Goal: Task Accomplishment & Management: Complete application form

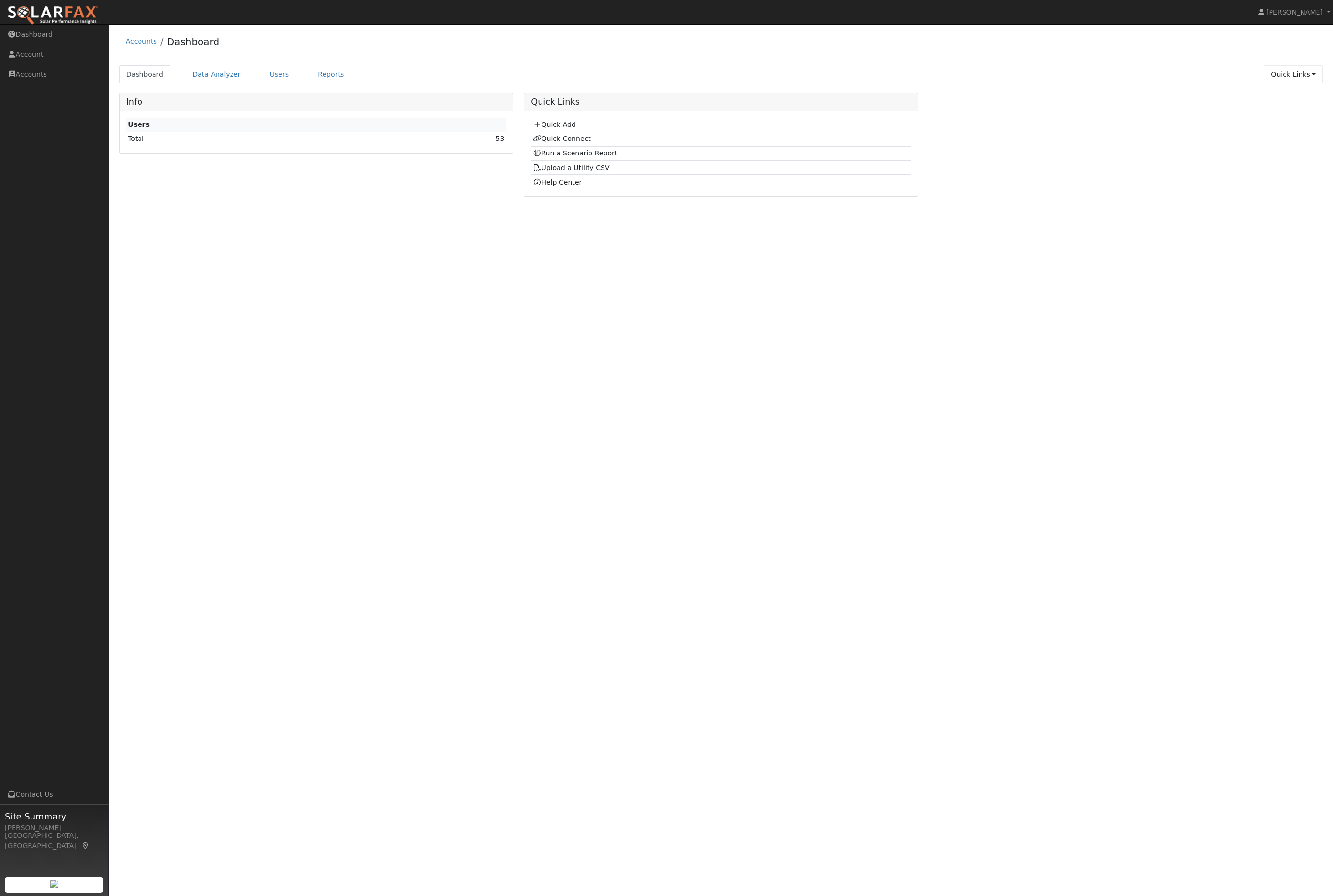
click at [1278, 83] on link "Quick Links" at bounding box center [1294, 74] width 59 height 18
click at [1294, 81] on link "Quick Links" at bounding box center [1294, 74] width 59 height 18
click at [1295, 80] on link "Quick Links" at bounding box center [1294, 74] width 59 height 18
click at [1260, 104] on link "Quick Add" at bounding box center [1274, 97] width 98 height 14
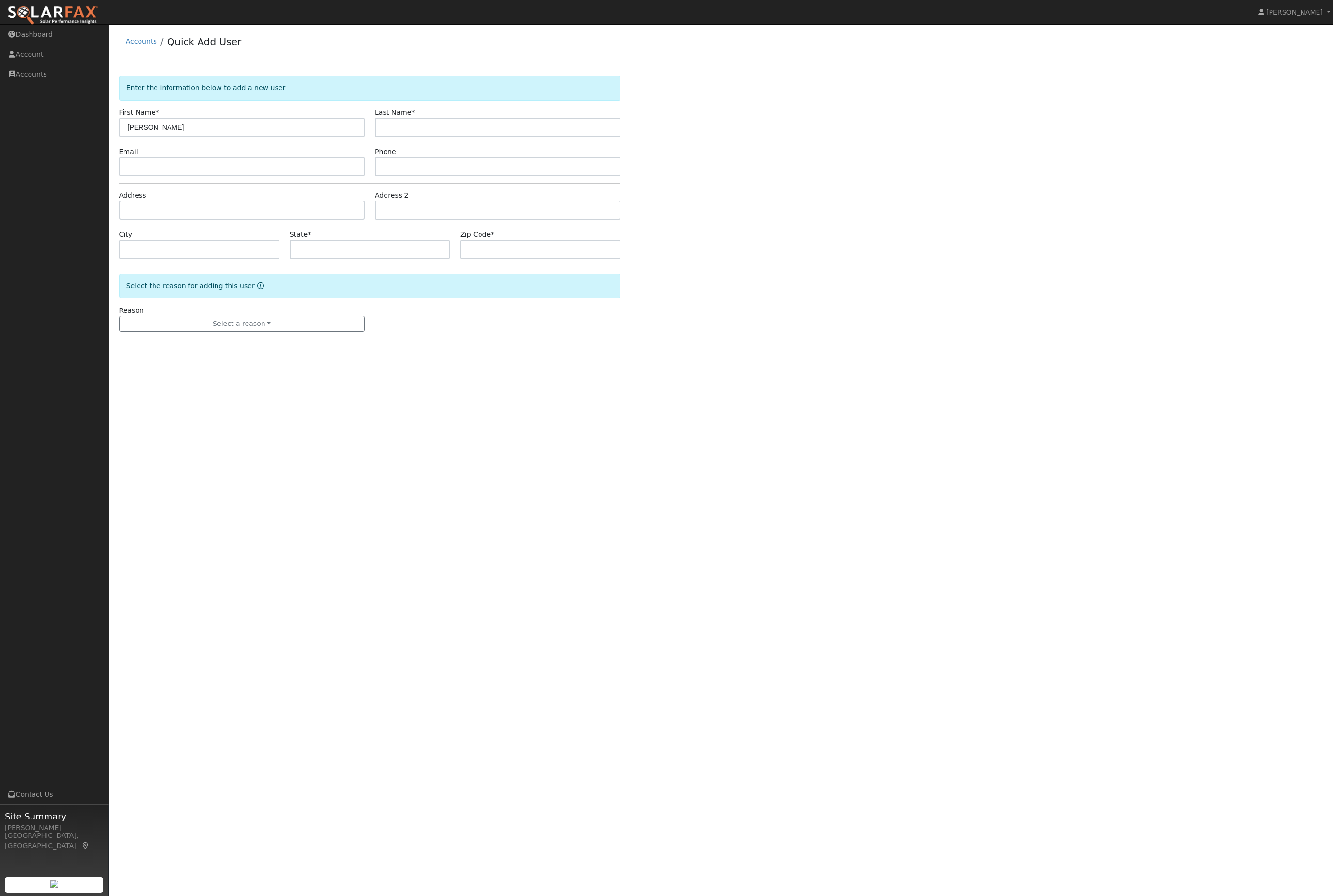
type input "[PERSON_NAME]"
type input "l"
type input "Laity"
click at [205, 220] on input "text" at bounding box center [242, 210] width 246 height 19
paste input "2393 Shoshone Dr Camp Connell, CA"
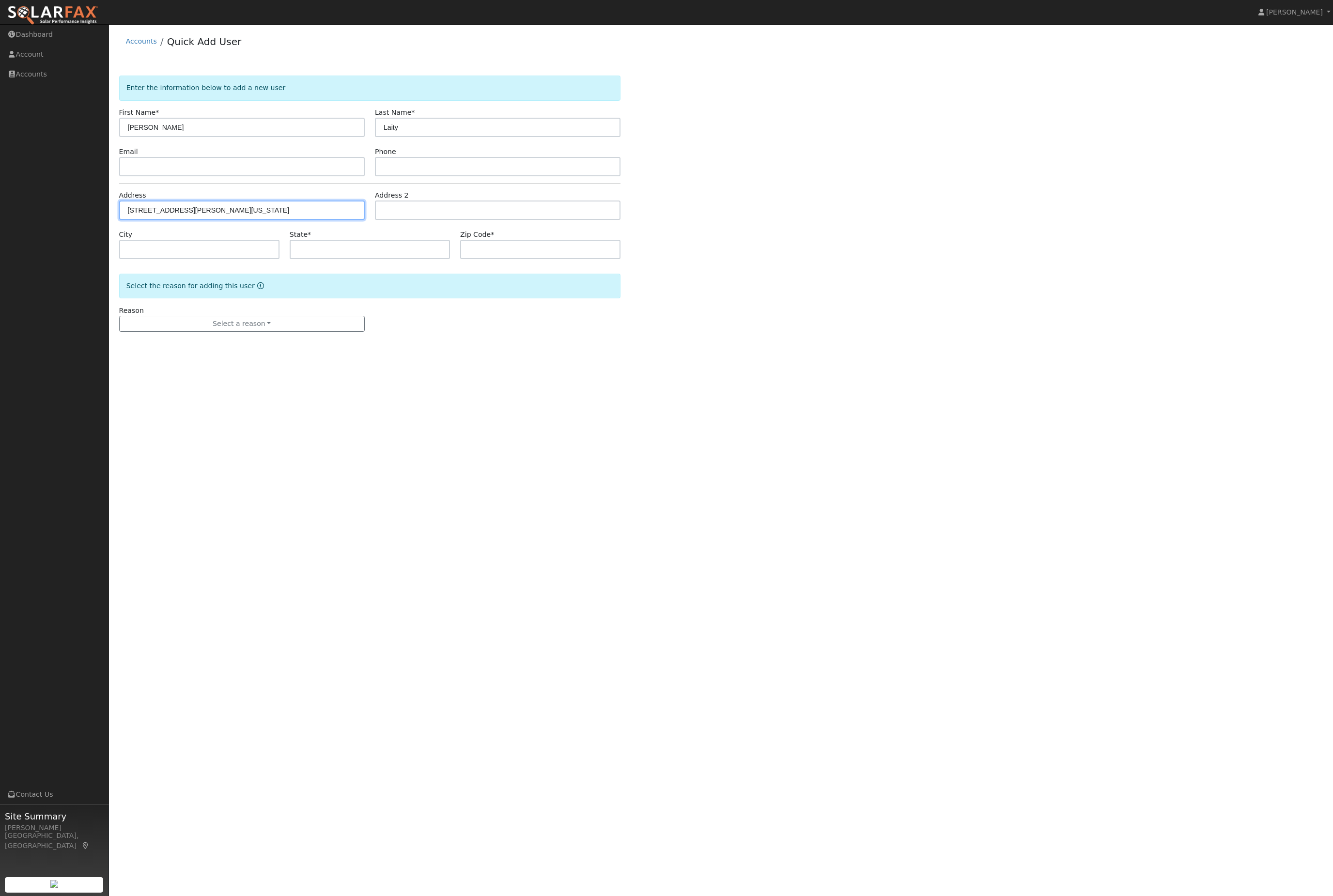
type input "2393 Shoshone Drive"
type input "Dorrington"
type input "CA"
type input "95223"
click at [289, 332] on button "Select a reason" at bounding box center [242, 324] width 246 height 16
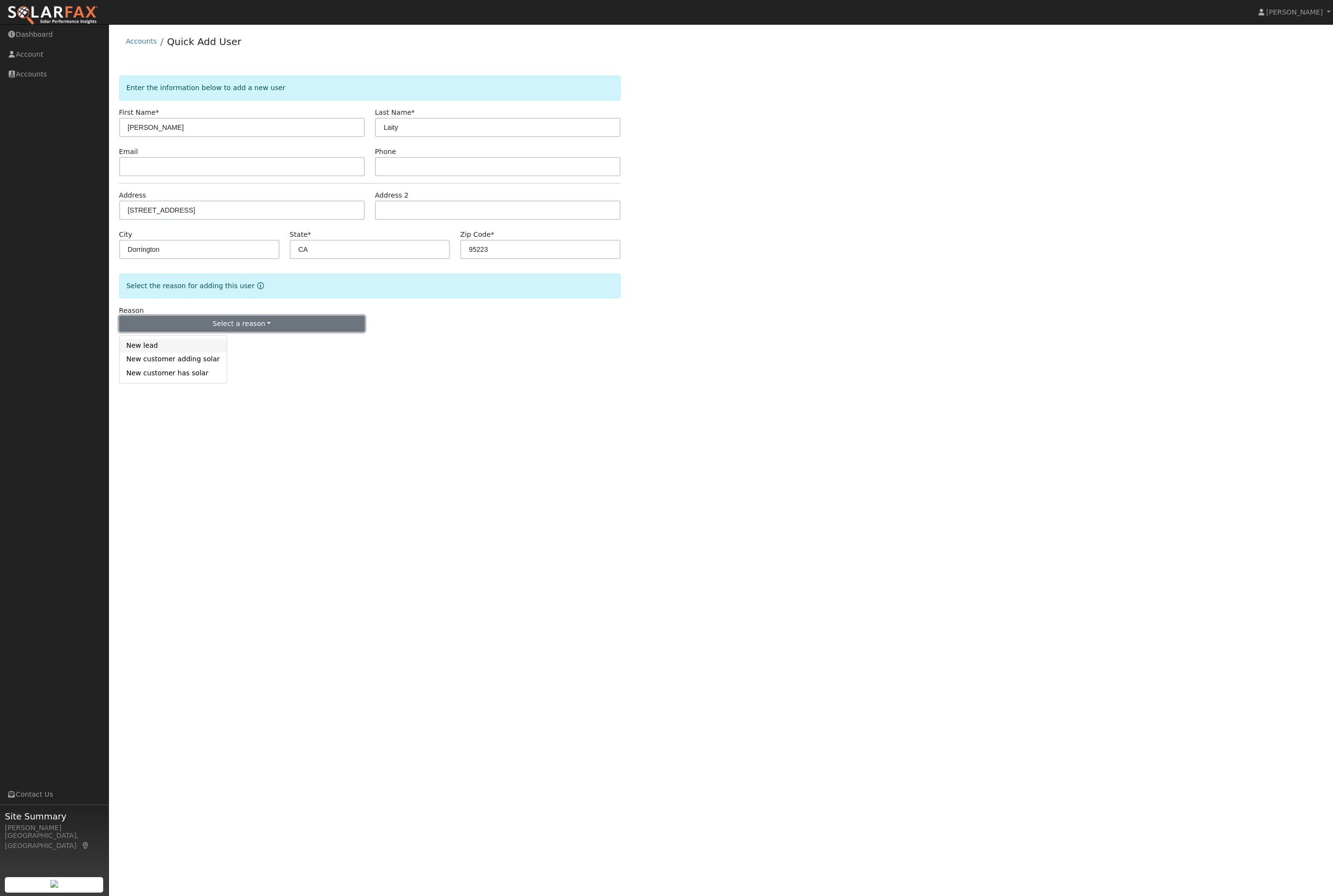
click at [163, 353] on link "New lead" at bounding box center [173, 346] width 107 height 14
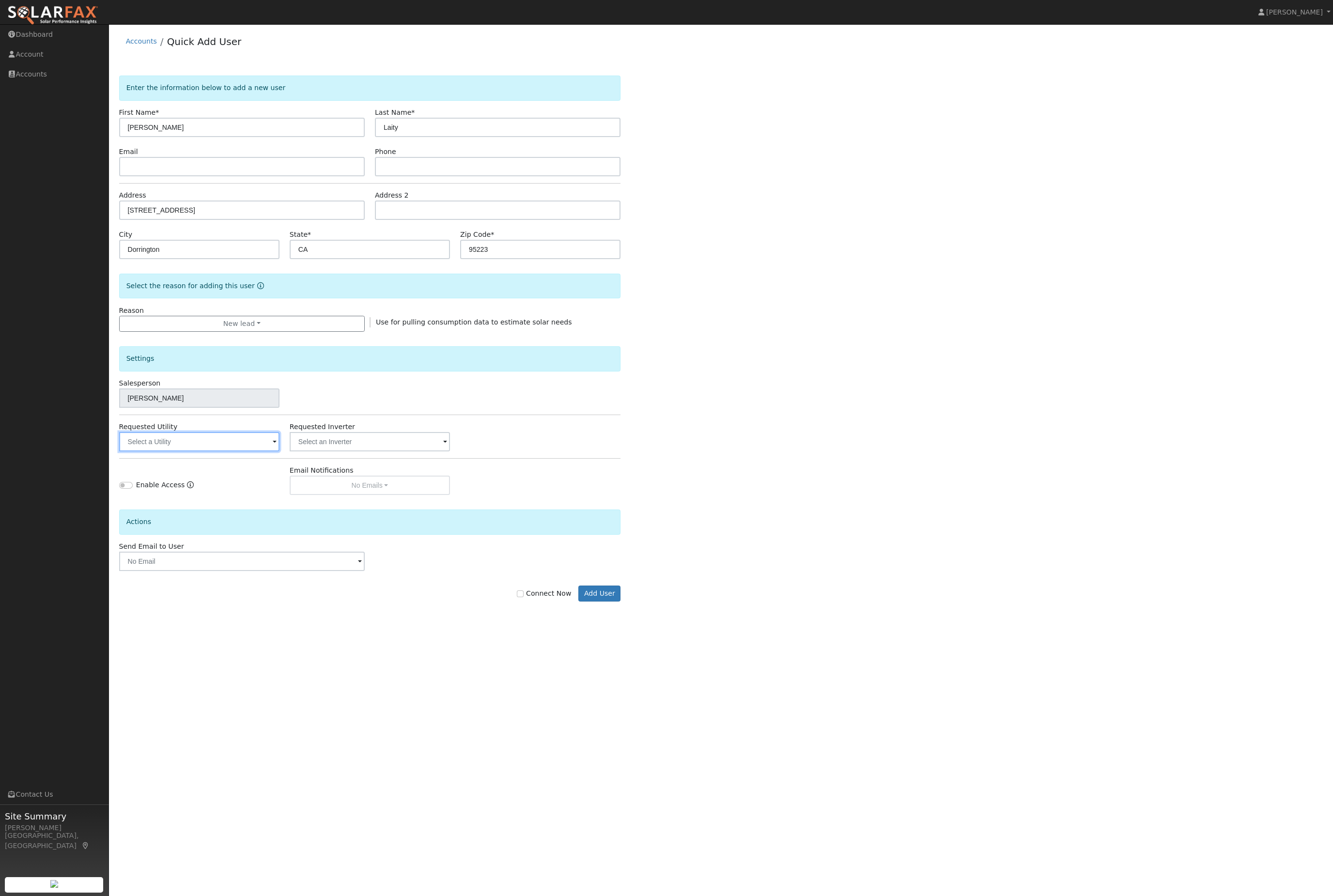
click at [219, 451] on input "text" at bounding box center [199, 441] width 160 height 19
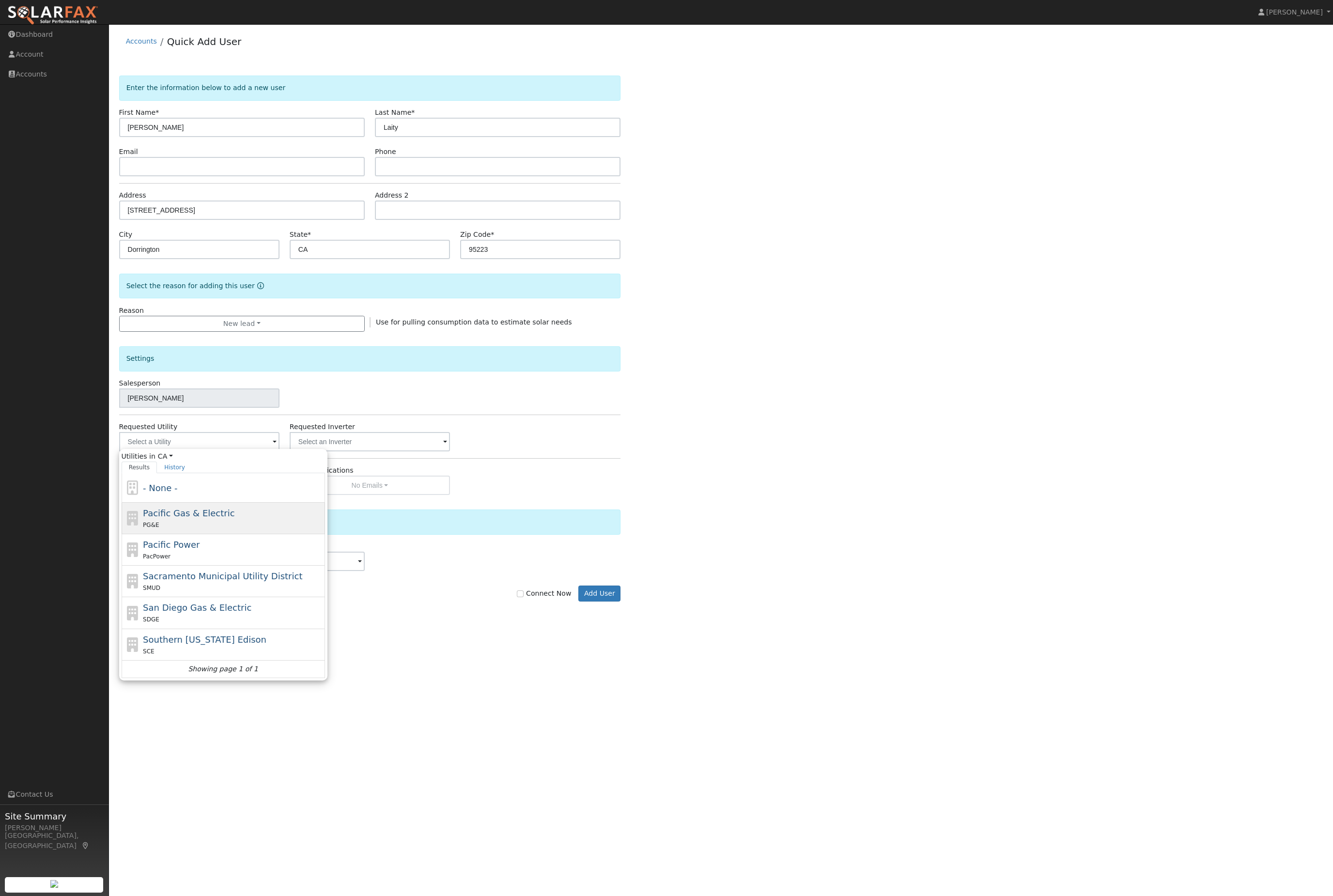
click at [222, 518] on span "Pacific Gas & Electric" at bounding box center [188, 513] width 91 height 10
type input "Pacific Gas & Electric"
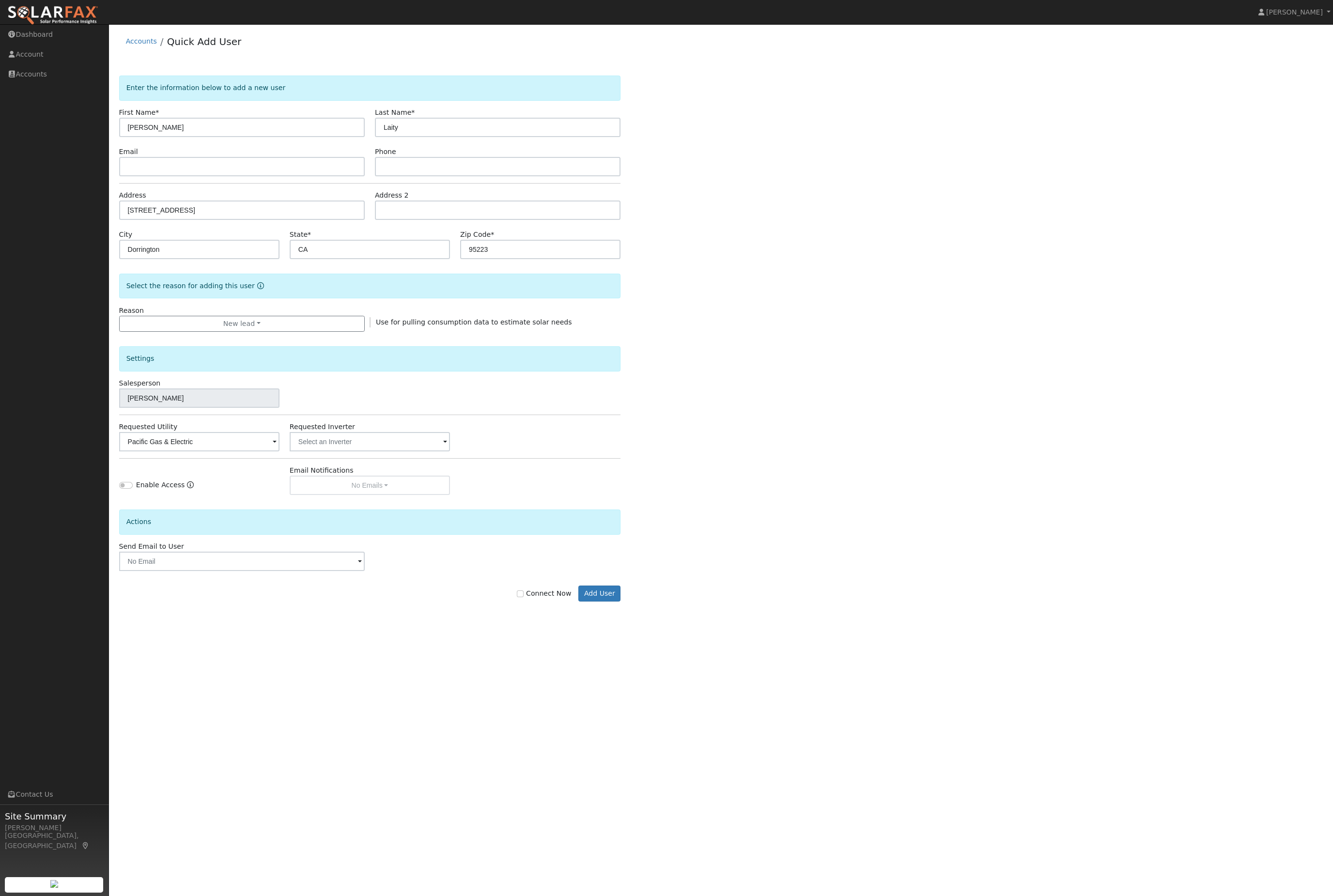
click at [519, 597] on input "Connect Now" at bounding box center [520, 594] width 7 height 7
checkbox input "true"
click at [599, 602] on button "Add User" at bounding box center [599, 594] width 42 height 16
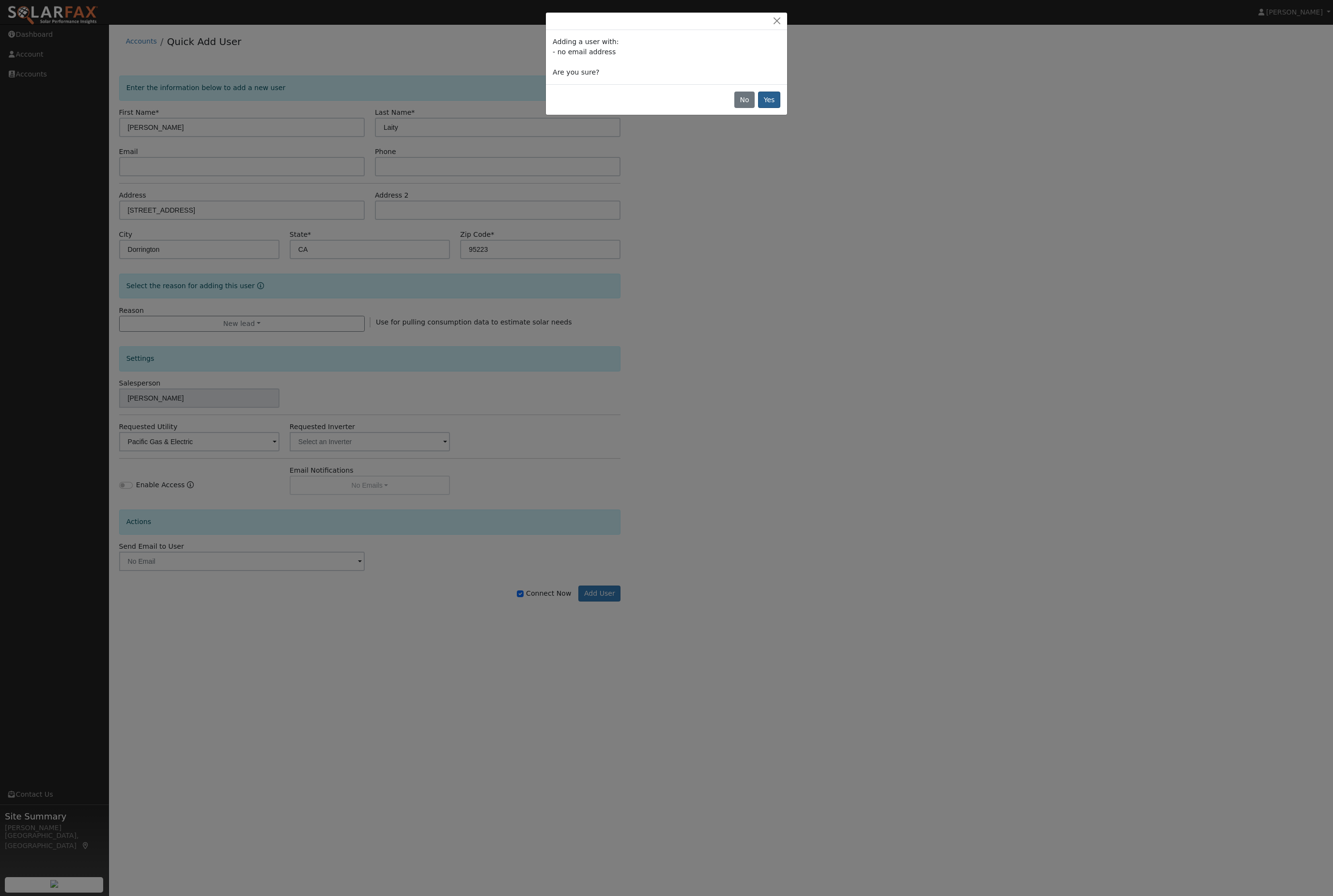
click at [758, 108] on button "Yes" at bounding box center [769, 100] width 22 height 16
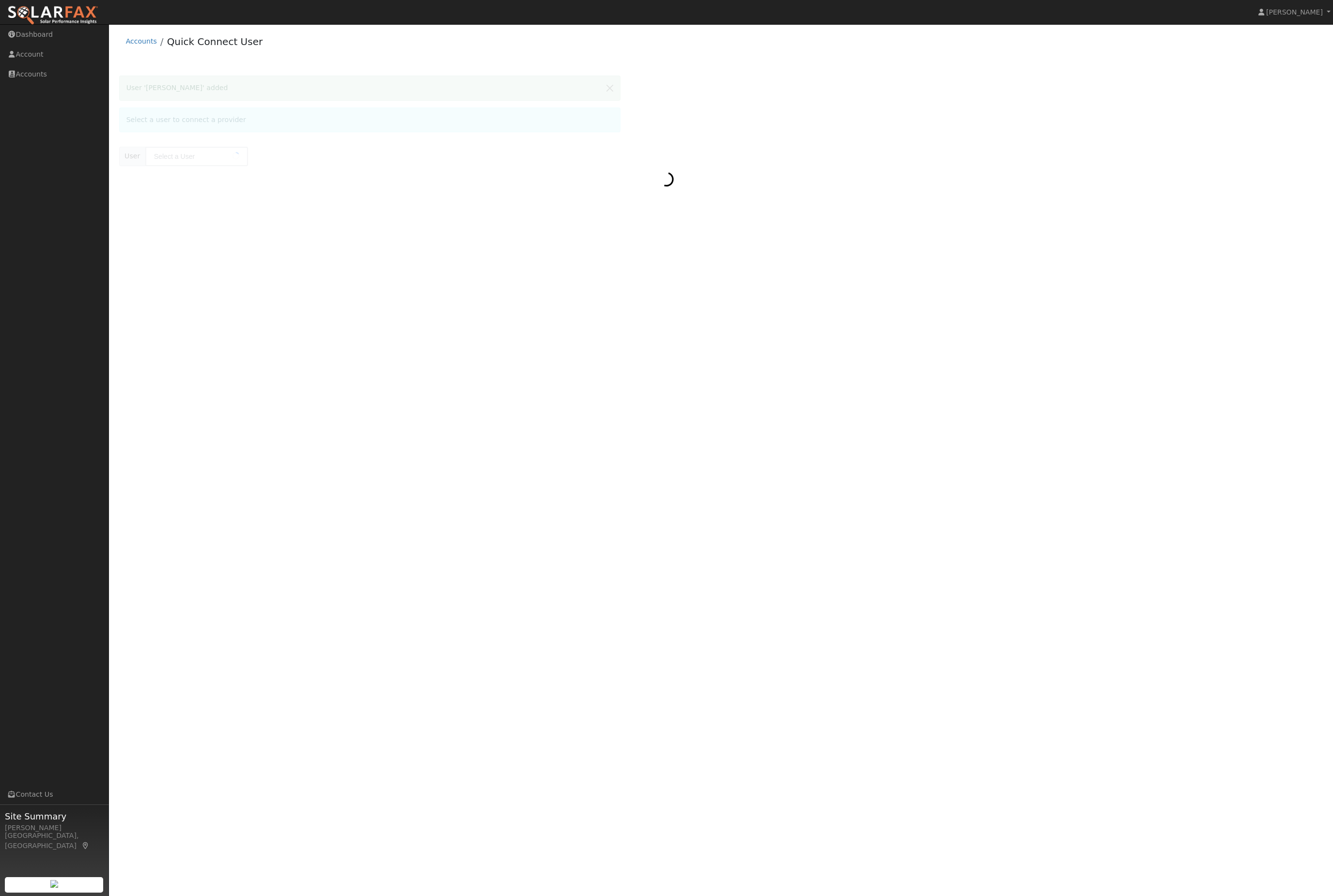
type input "[PERSON_NAME]"
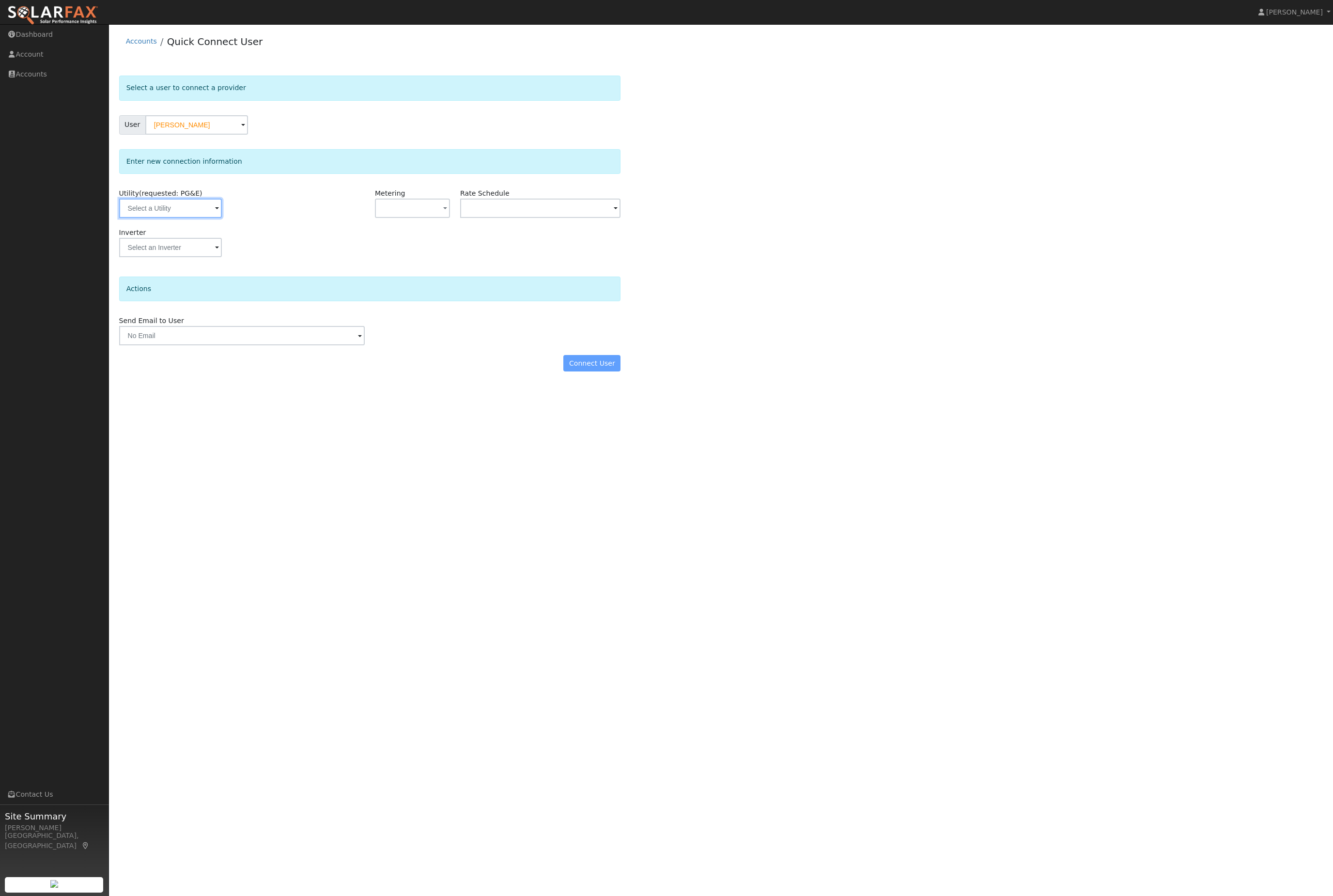
click at [181, 218] on input "text" at bounding box center [171, 208] width 103 height 19
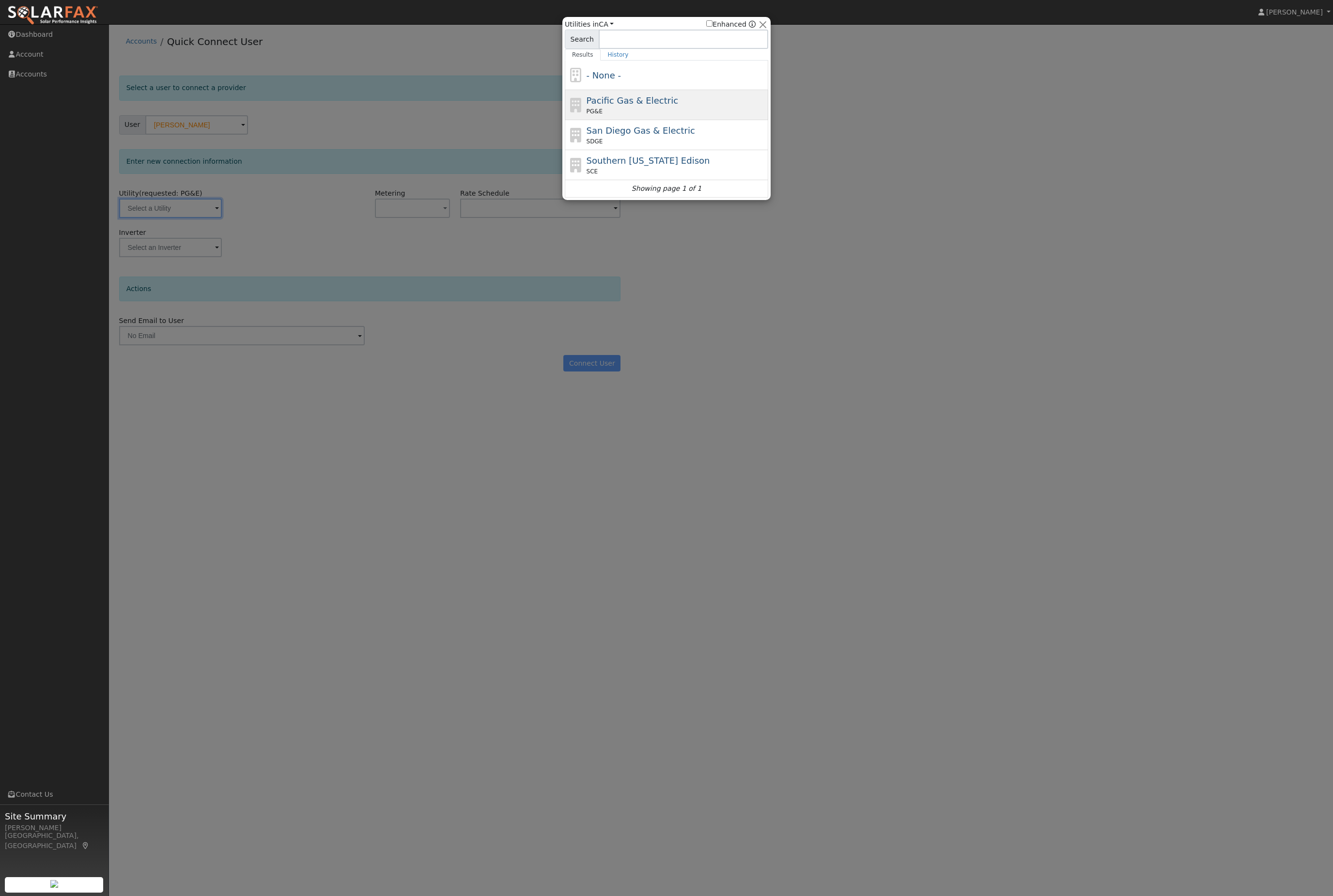
click at [685, 92] on div "Pacific Gas & Electric PG&E" at bounding box center [666, 105] width 204 height 30
type input "PG&E"
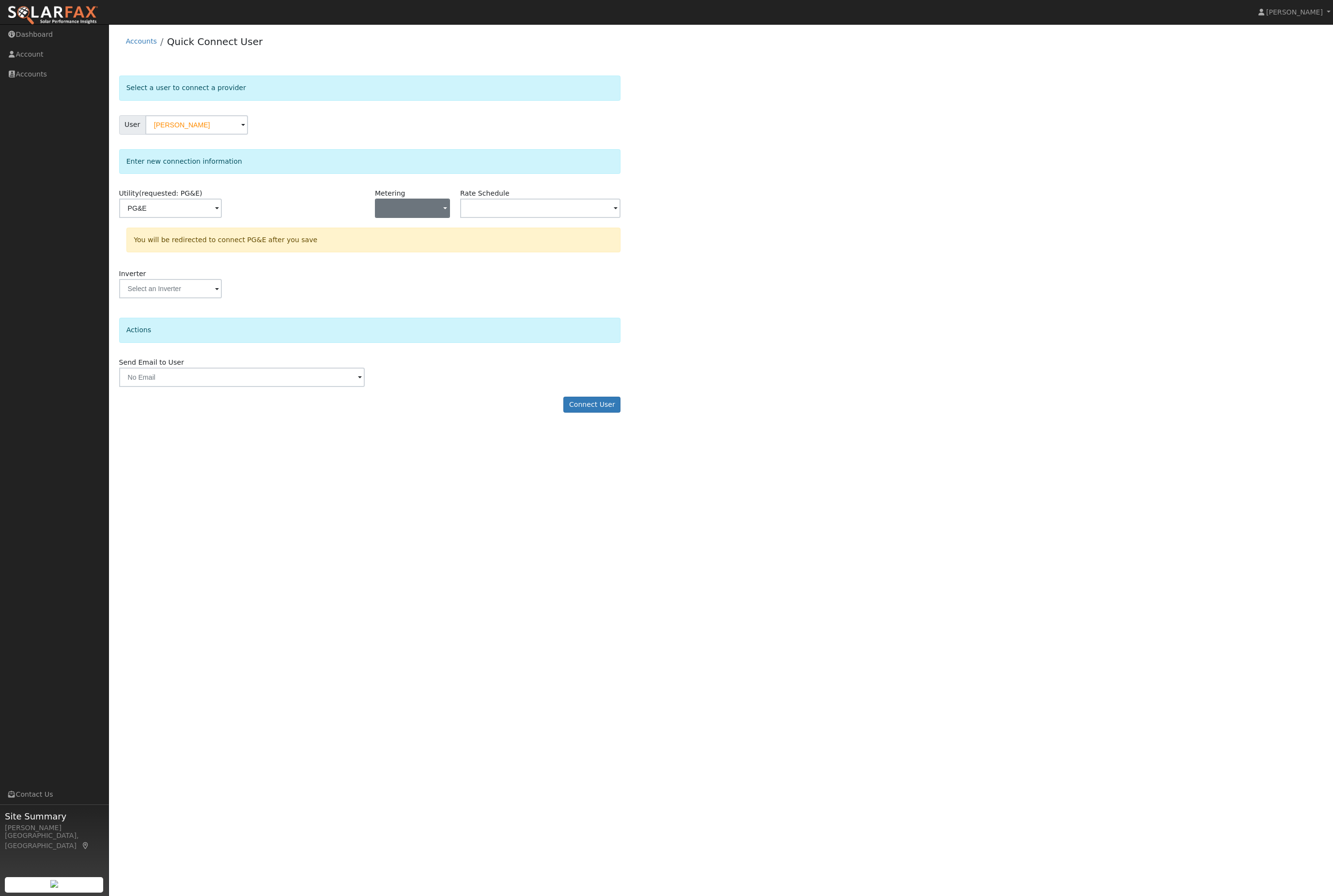
click at [415, 218] on button "button" at bounding box center [412, 208] width 75 height 19
click at [431, 273] on link "NBT" at bounding box center [410, 266] width 67 height 14
click at [569, 216] on input "text" at bounding box center [540, 208] width 160 height 19
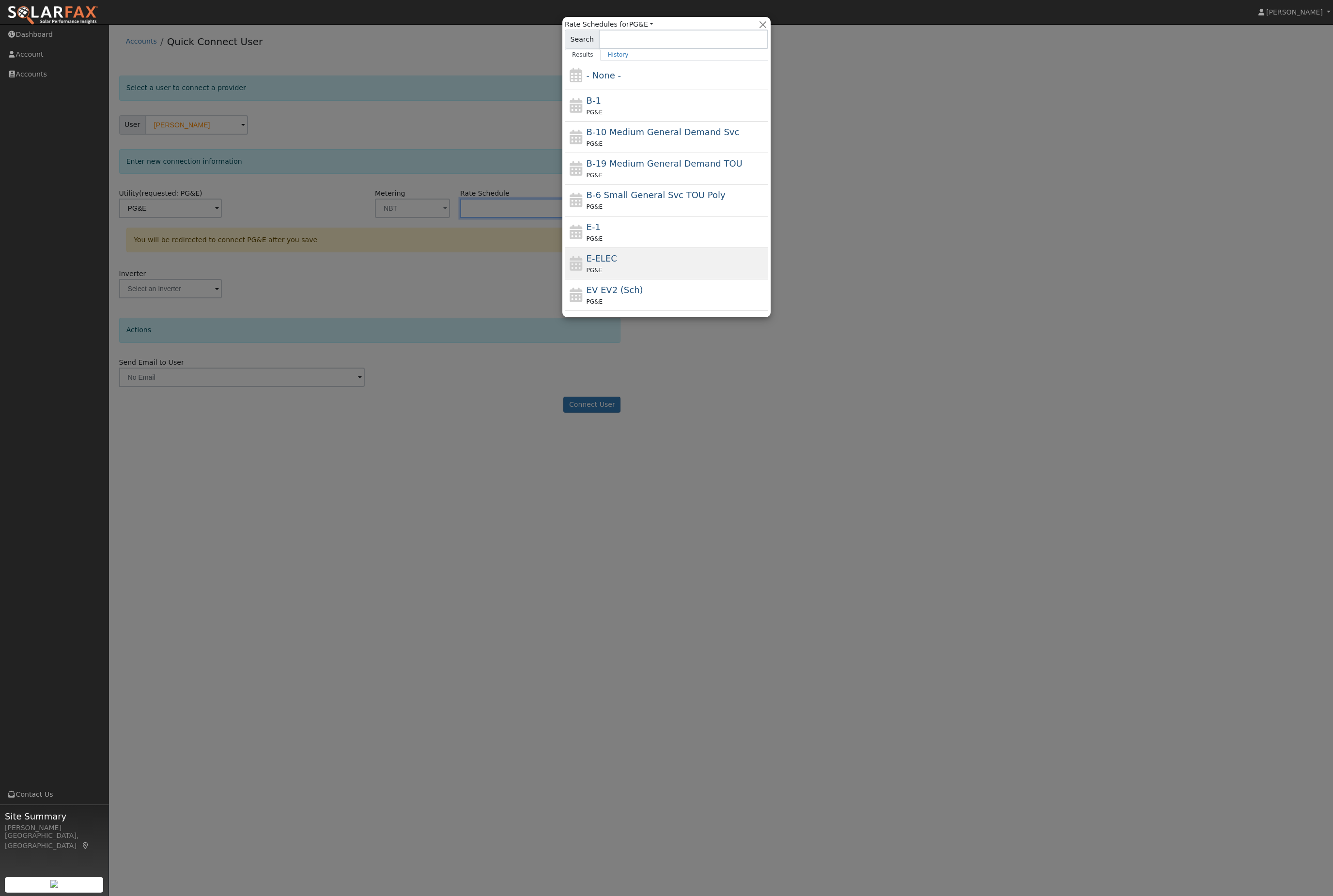
click at [670, 255] on div "E-ELEC PG&E" at bounding box center [676, 263] width 179 height 23
type input "E-ELEC"
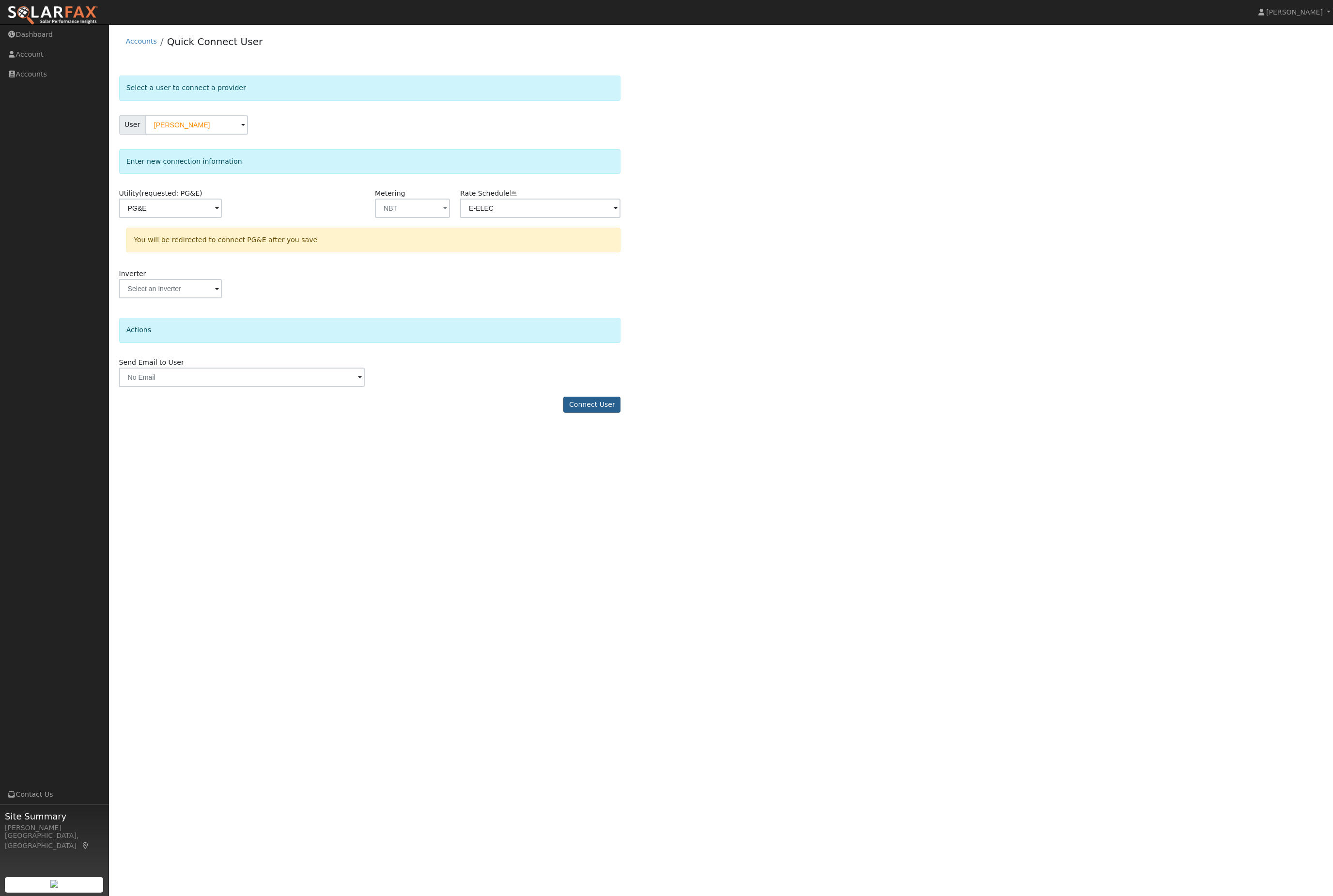
click at [588, 413] on button "Connect User" at bounding box center [592, 405] width 57 height 16
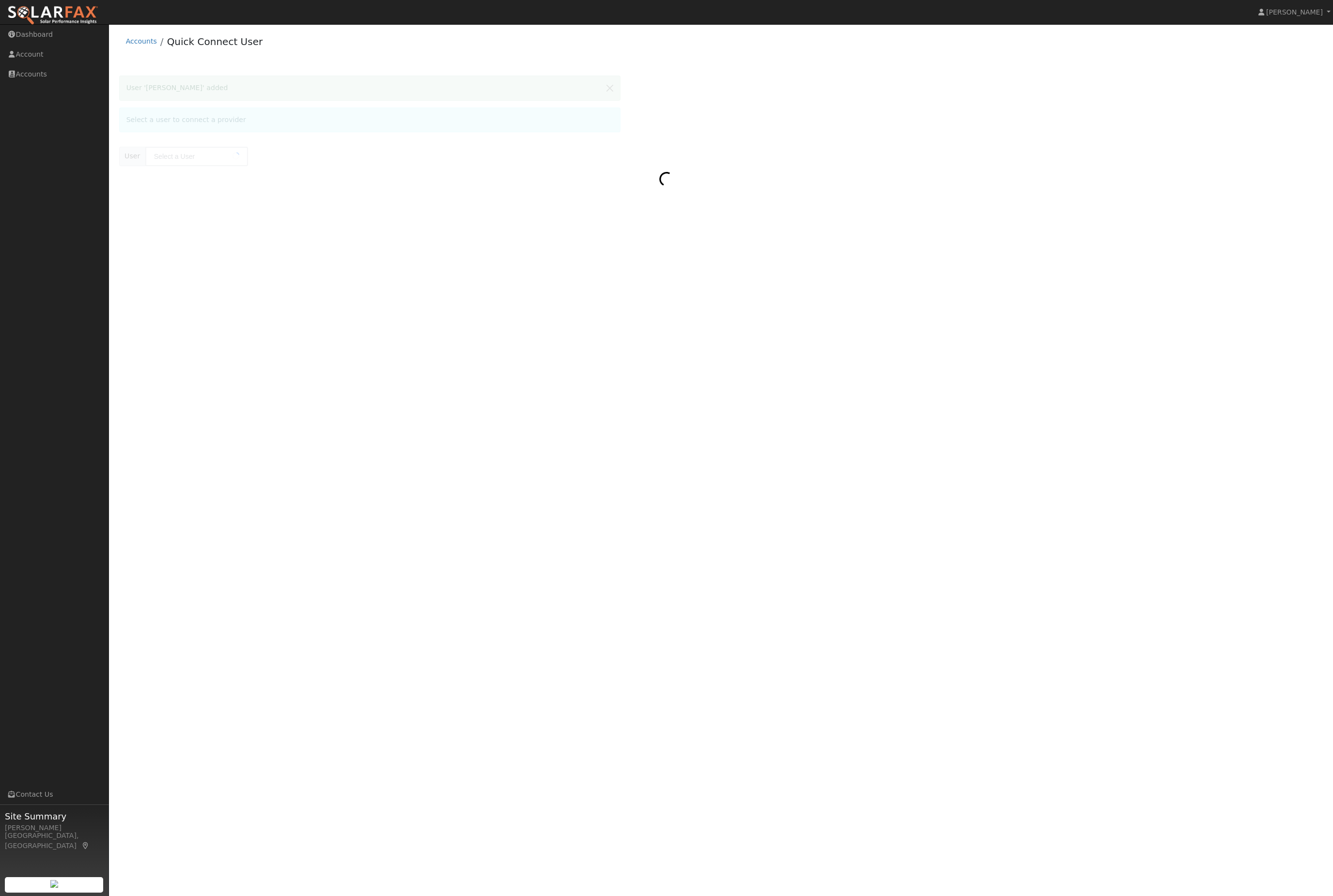
type input "Darin Laity"
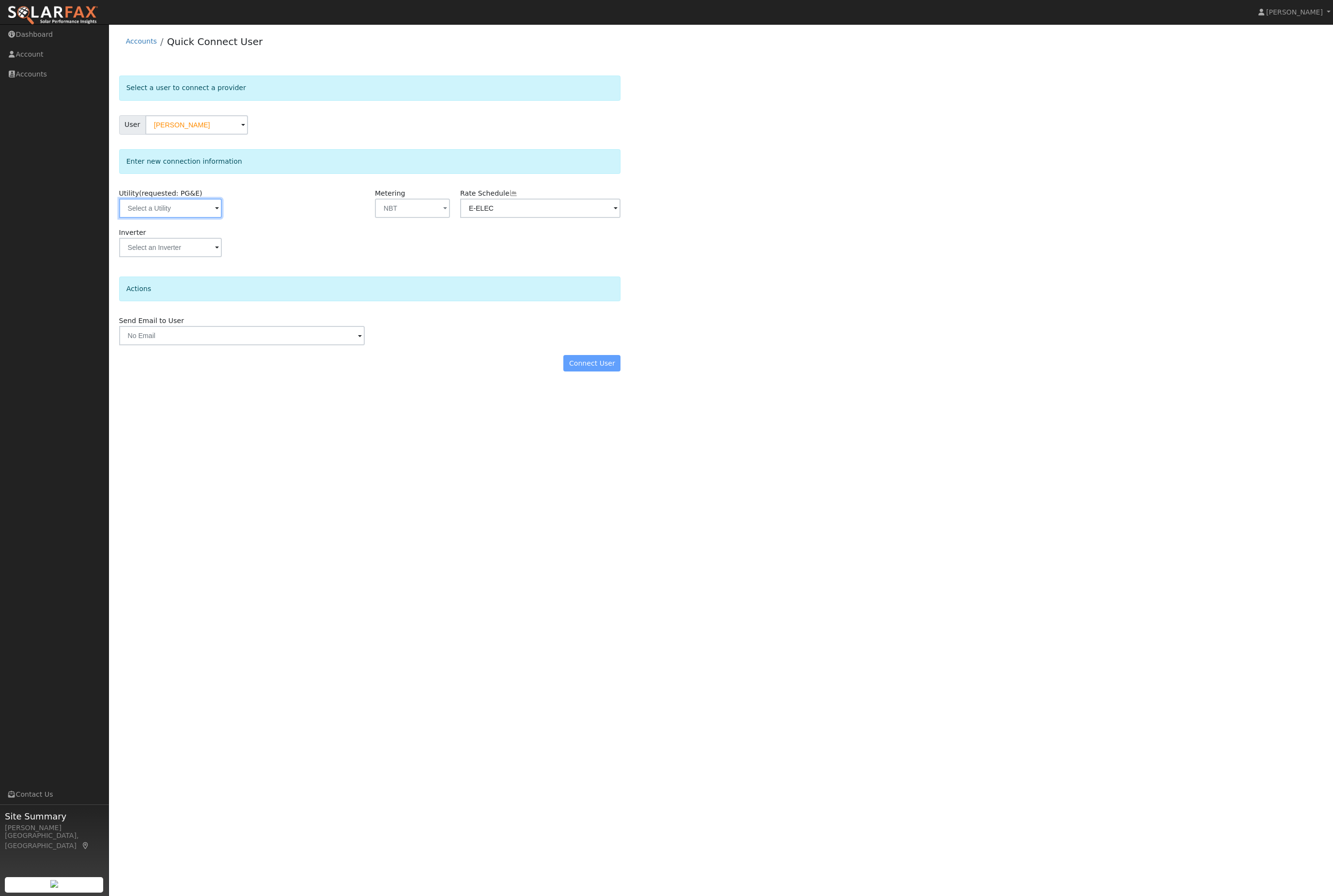
click at [169, 218] on input "text" at bounding box center [171, 208] width 103 height 19
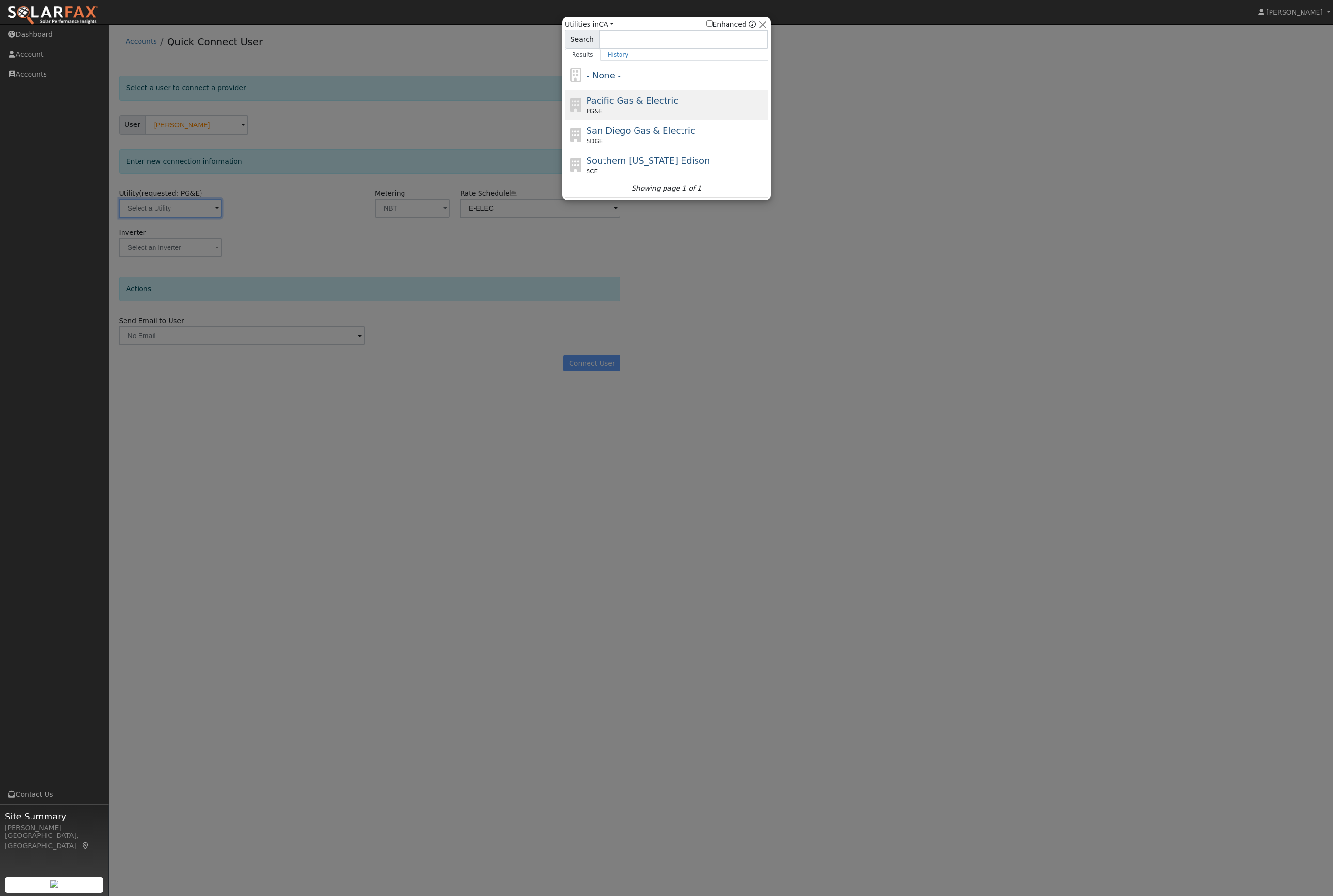
click at [644, 100] on span "Pacific Gas & Electric" at bounding box center [632, 100] width 91 height 10
type input "PG&E"
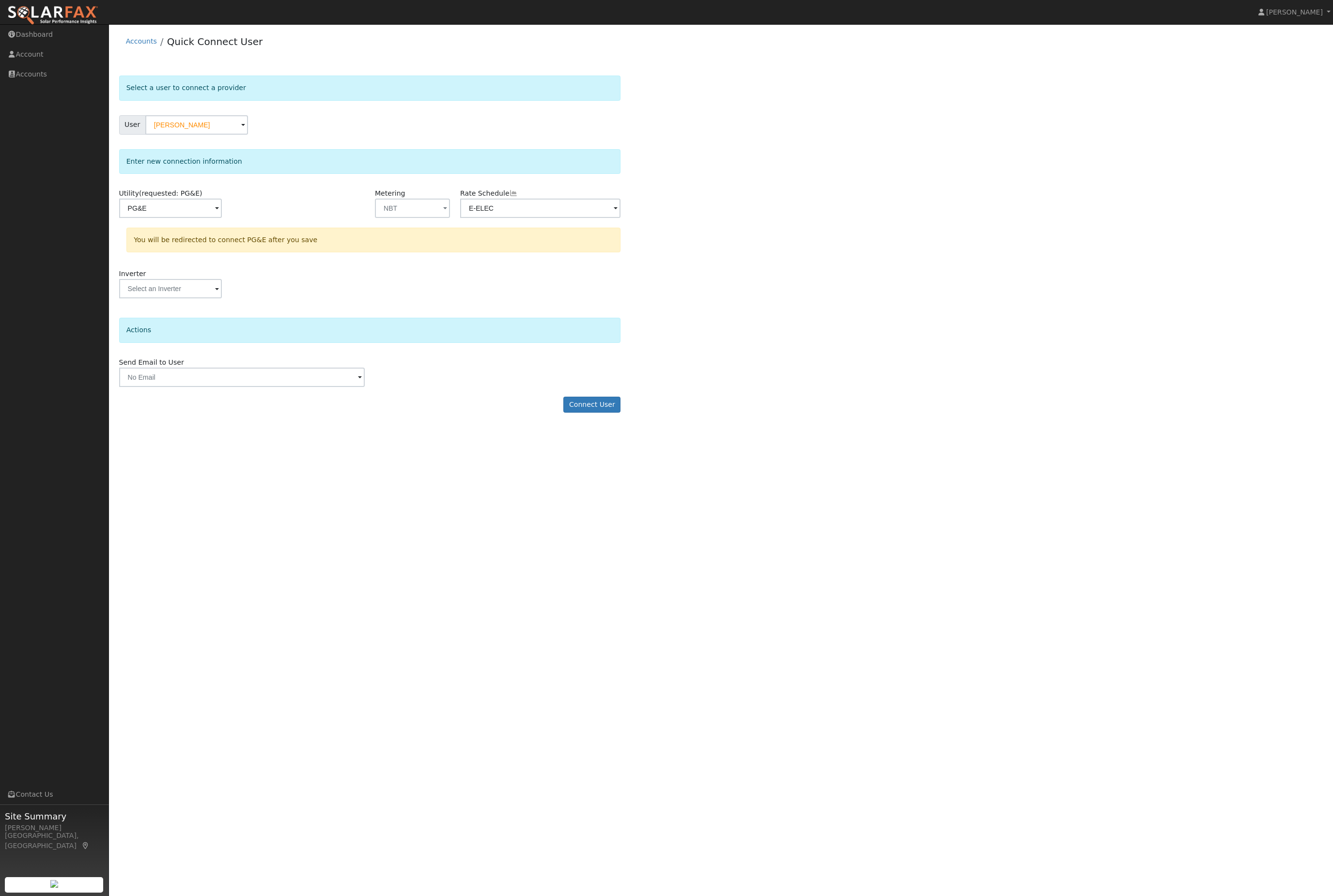
click at [578, 413] on button "Connect User" at bounding box center [592, 405] width 57 height 16
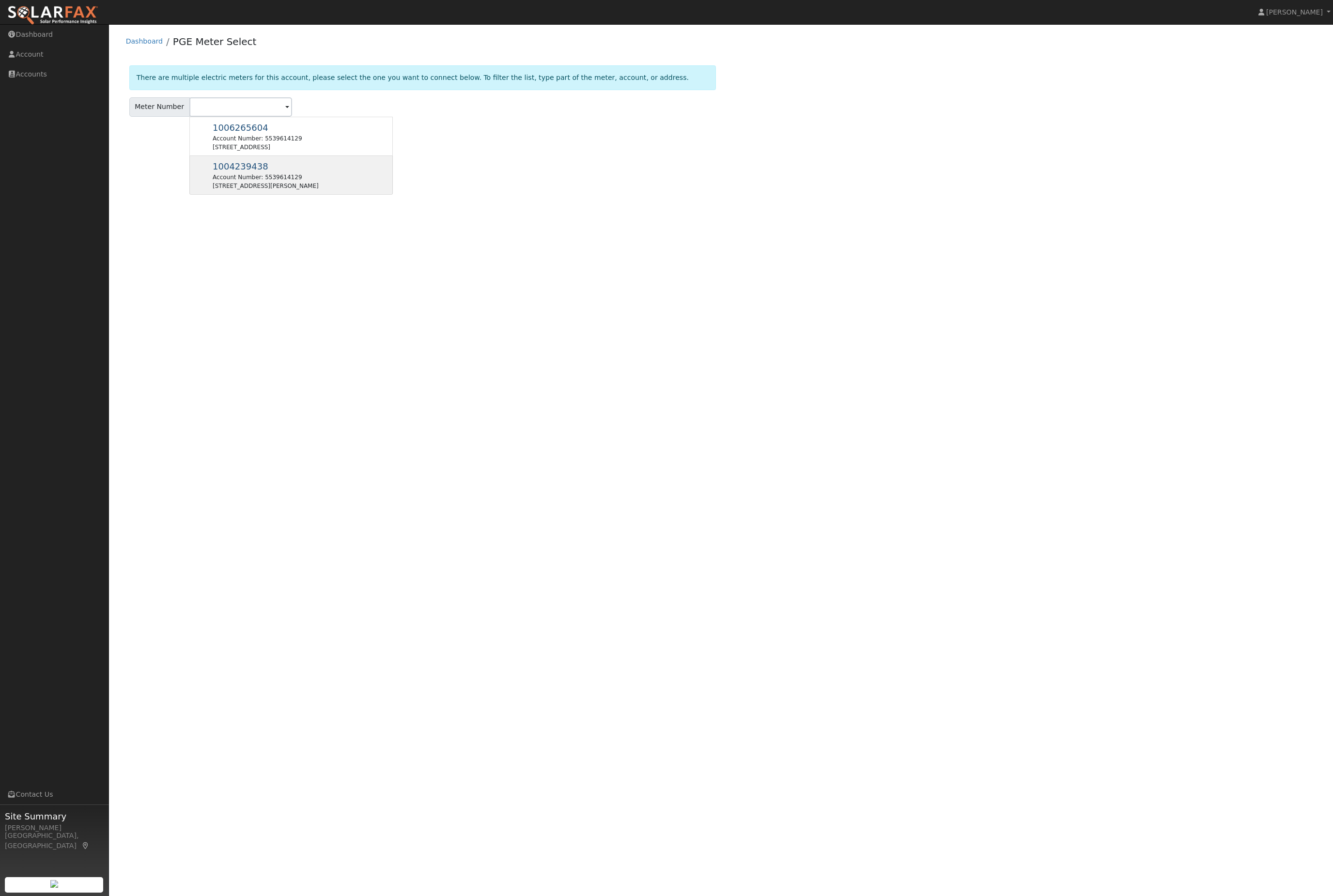
click at [323, 195] on div "1004239438 Account Number: 5539614129 2393 Shoshone Dr, Arnold, CA 95223" at bounding box center [291, 175] width 204 height 39
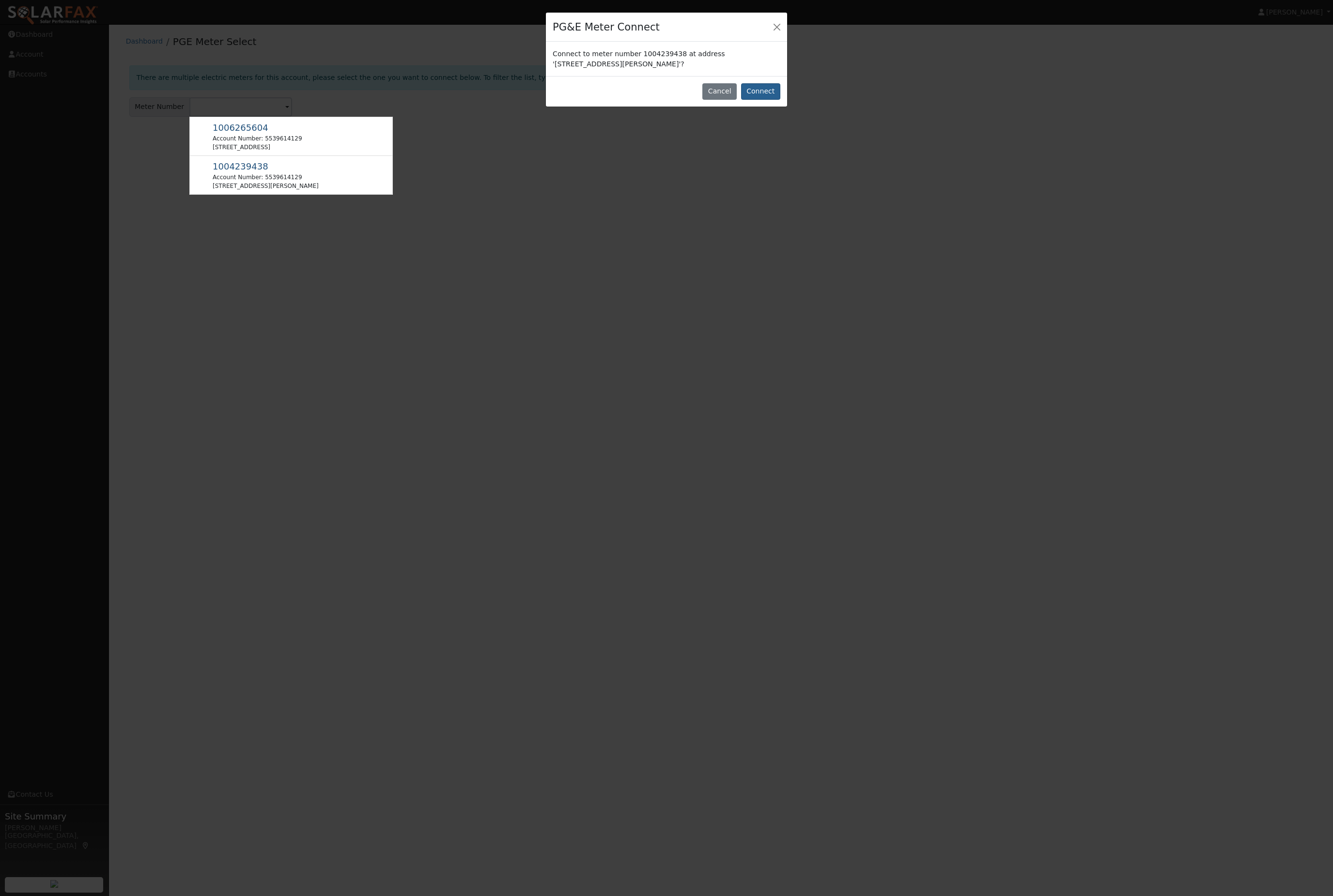
click at [755, 100] on button "Connect" at bounding box center [761, 91] width 39 height 16
